Goal: Browse casually

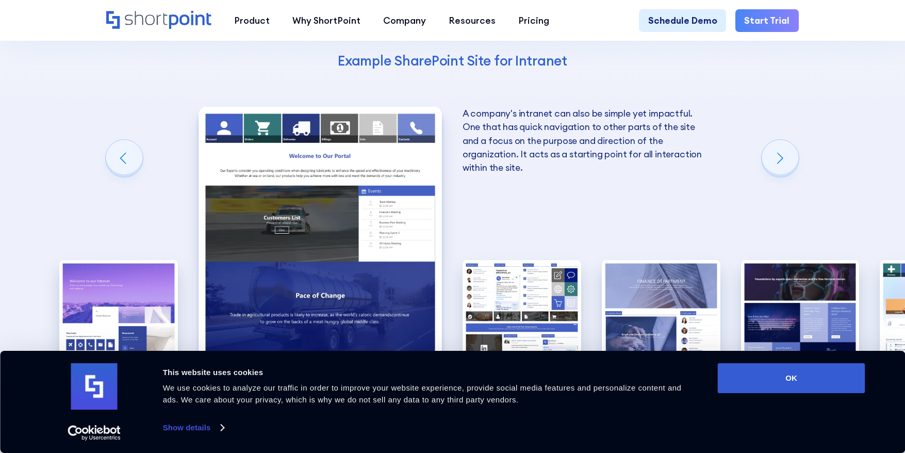
scroll to position [1606, 0]
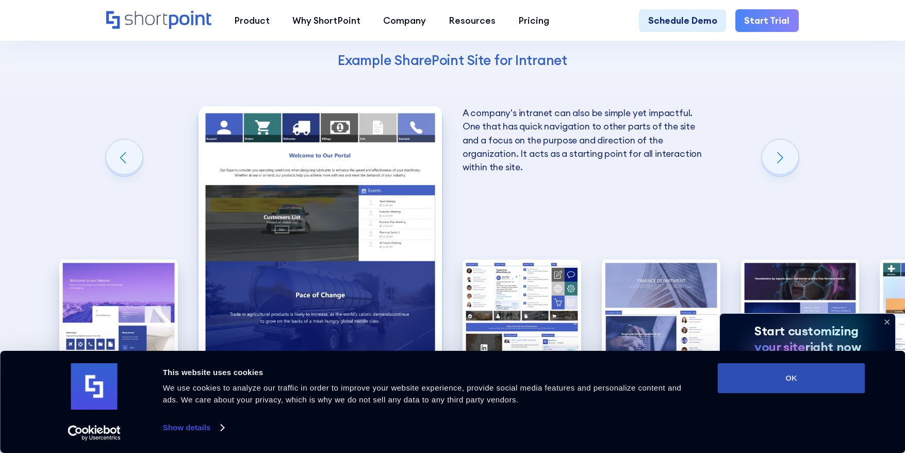
click at [764, 377] on button "OK" at bounding box center [791, 378] width 147 height 30
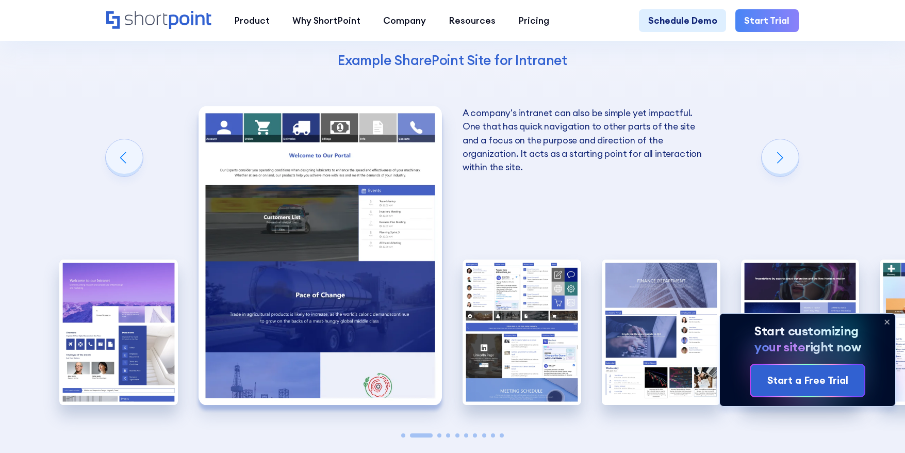
scroll to position [0, 0]
click at [888, 322] on icon at bounding box center [887, 321] width 16 height 16
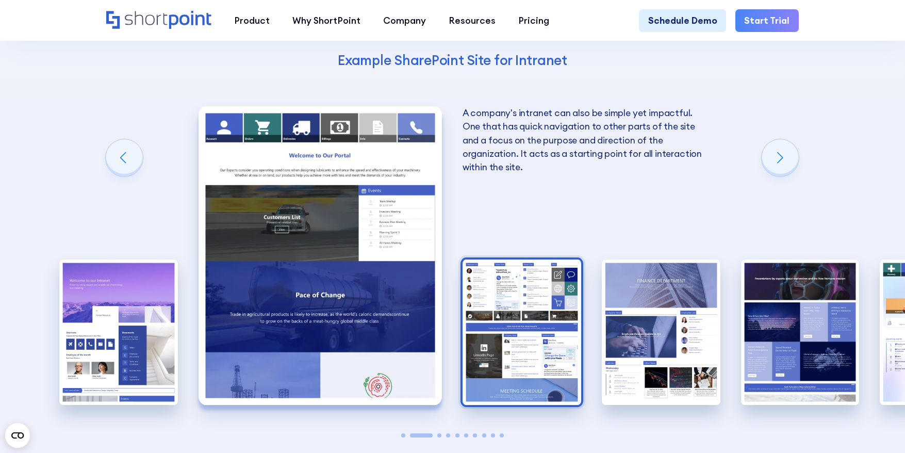
click at [510, 266] on img "3 / 10" at bounding box center [522, 331] width 119 height 145
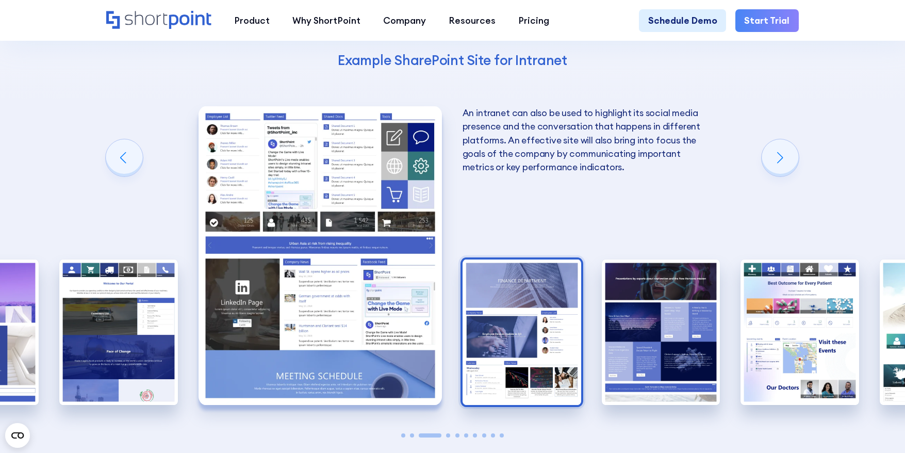
click at [525, 281] on img "4 / 10" at bounding box center [522, 331] width 119 height 145
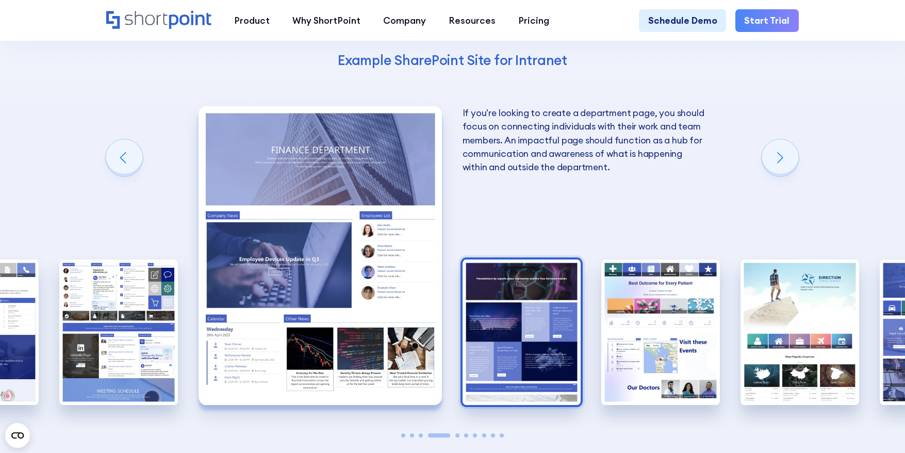
click at [524, 285] on img "5 / 10" at bounding box center [522, 331] width 119 height 145
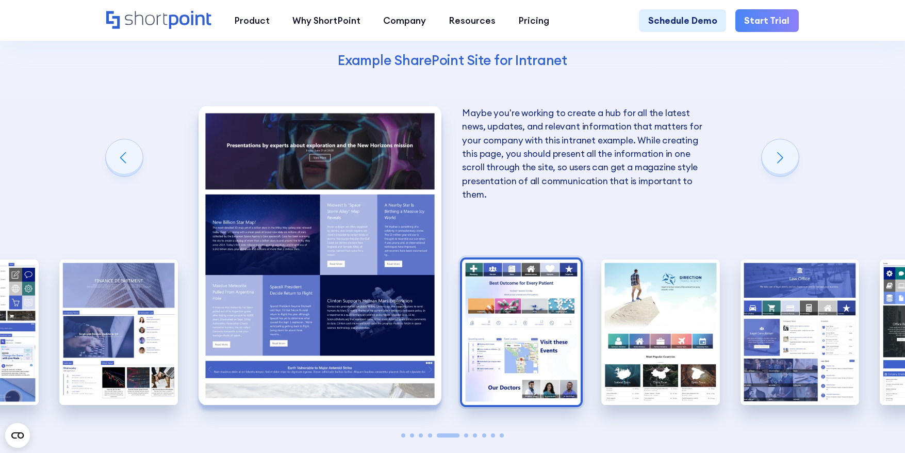
click at [545, 297] on img "6 / 10" at bounding box center [521, 331] width 119 height 145
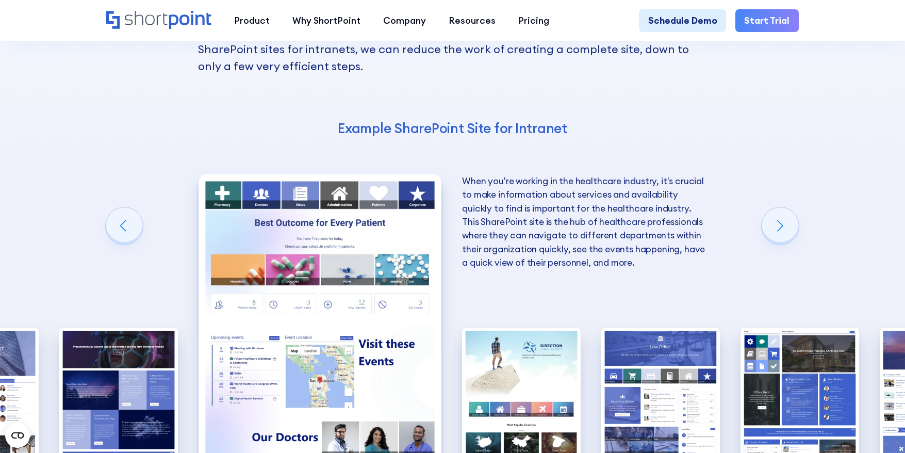
scroll to position [1559, 0]
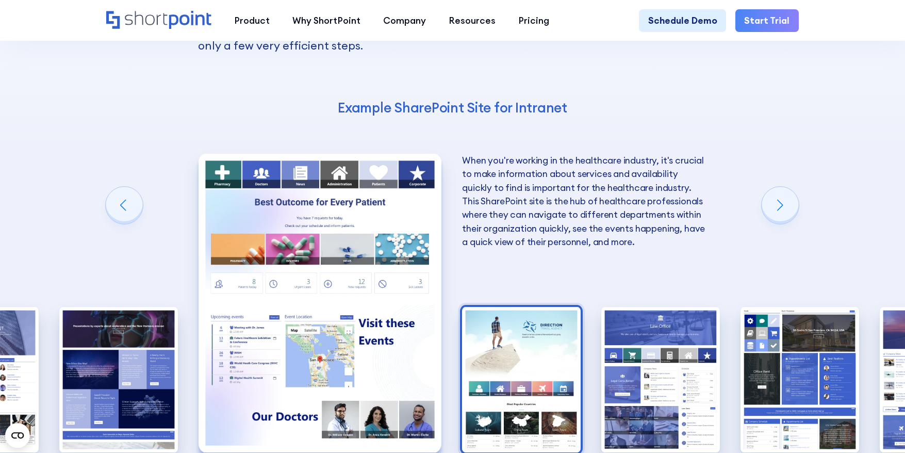
click at [522, 307] on img "7 / 10" at bounding box center [521, 379] width 119 height 145
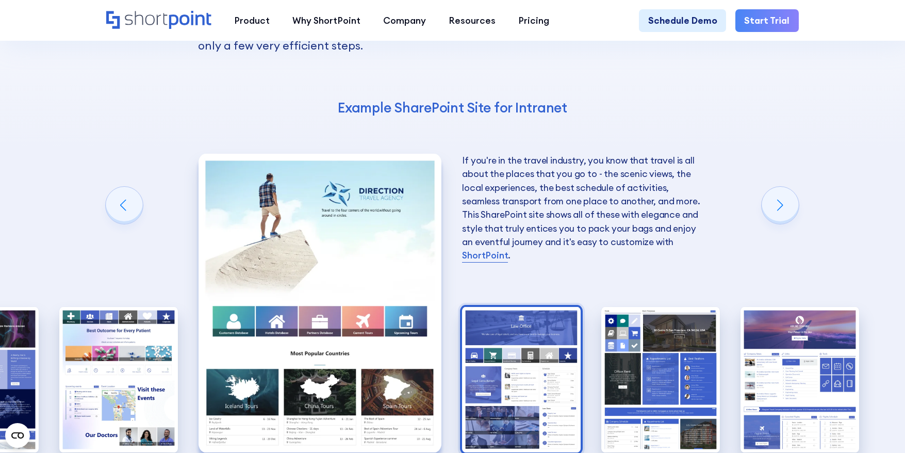
click at [516, 307] on img "8 / 10" at bounding box center [521, 379] width 119 height 145
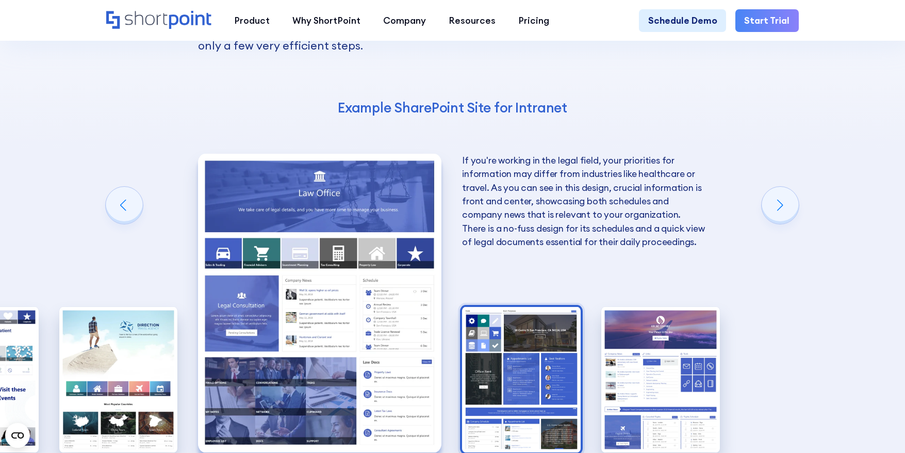
click at [527, 314] on img "9 / 10" at bounding box center [521, 379] width 119 height 145
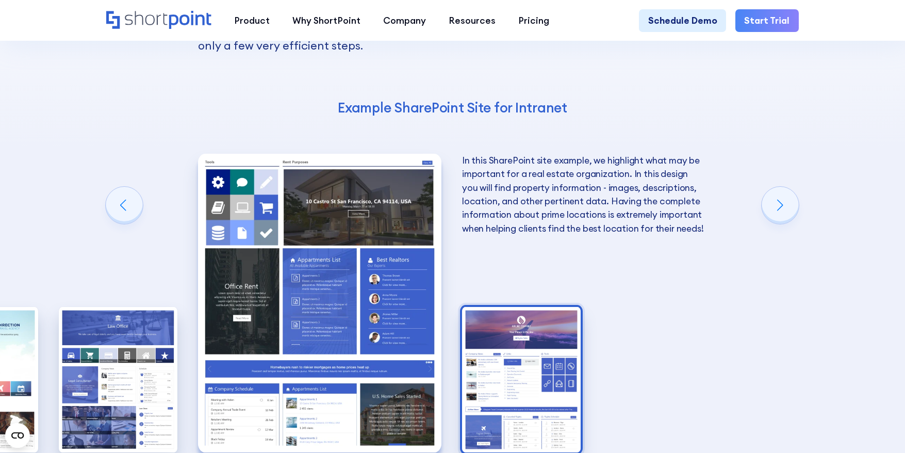
click at [518, 313] on img "10 / 10" at bounding box center [521, 379] width 119 height 145
